Goal: Check status

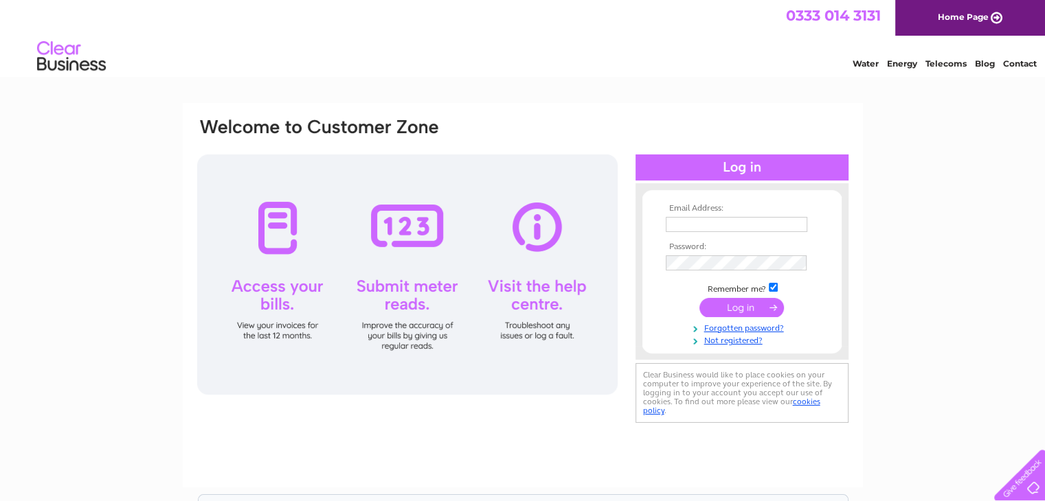
type input "[EMAIL_ADDRESS][DOMAIN_NAME]"
click at [731, 302] on input "submit" at bounding box center [741, 307] width 84 height 19
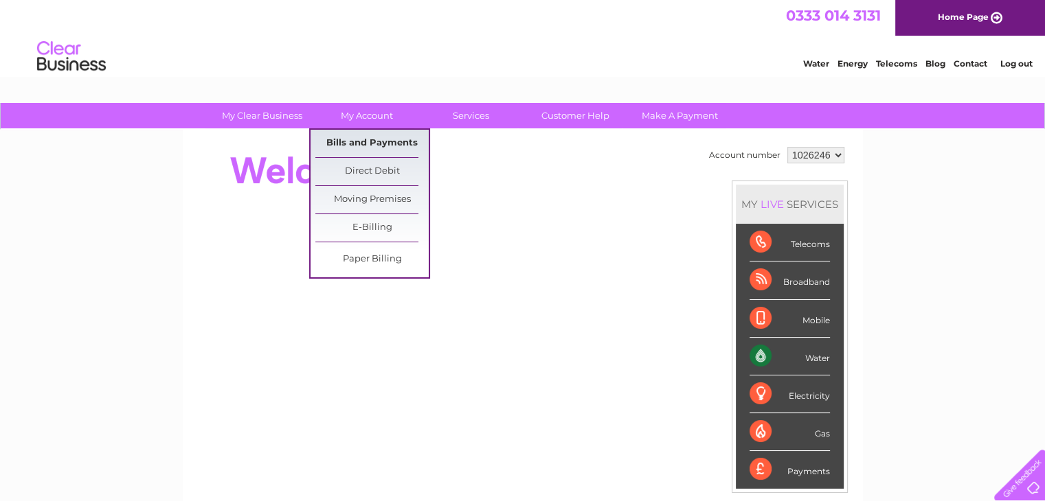
click at [376, 142] on link "Bills and Payments" at bounding box center [371, 143] width 113 height 27
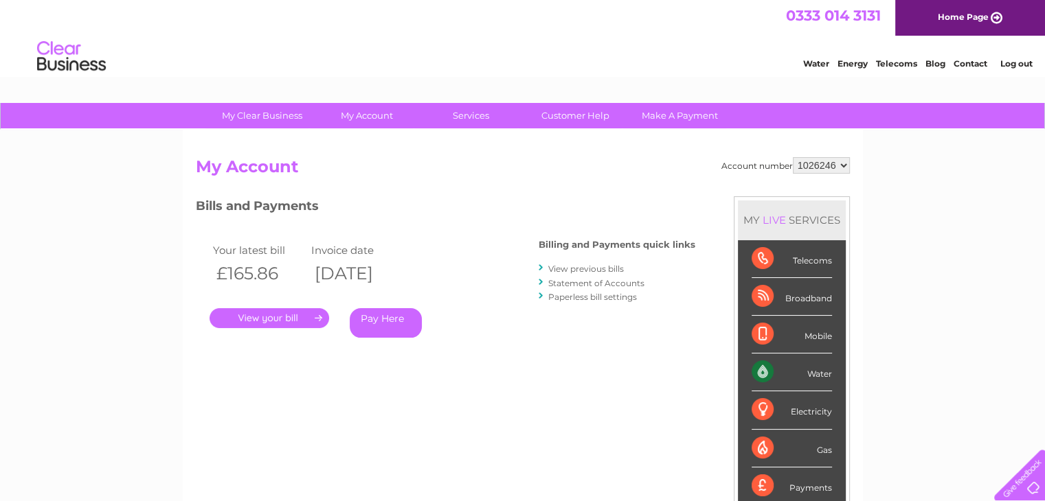
click at [305, 317] on link "." at bounding box center [270, 318] width 120 height 20
